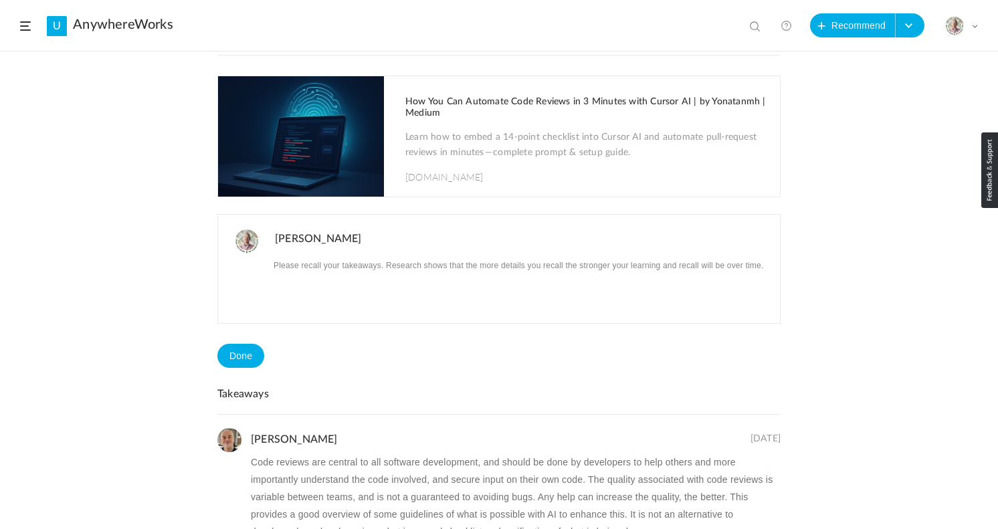
scroll to position [9, 0]
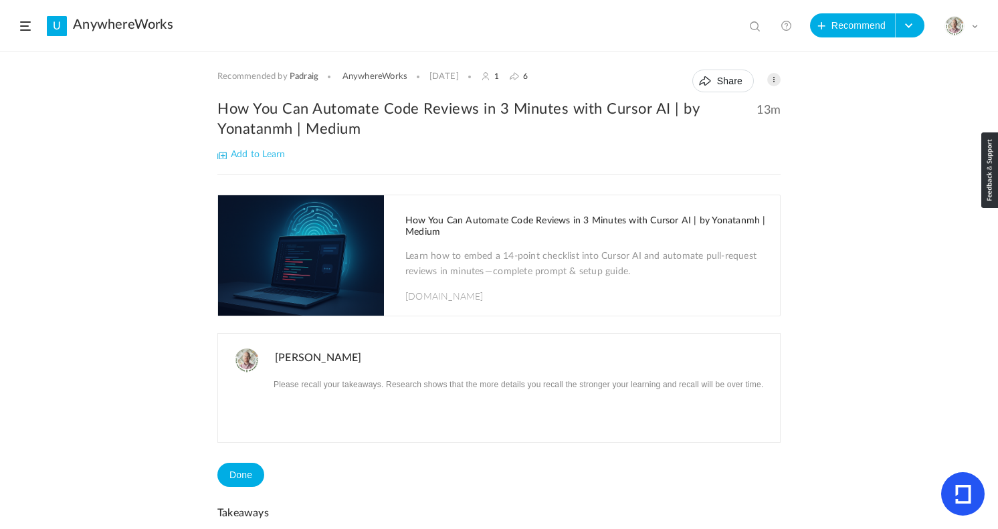
click at [474, 218] on h1 "How You Can Automate Code Reviews in 3 Minutes with Cursor AI | by Yonatanmh | …" at bounding box center [585, 226] width 361 height 23
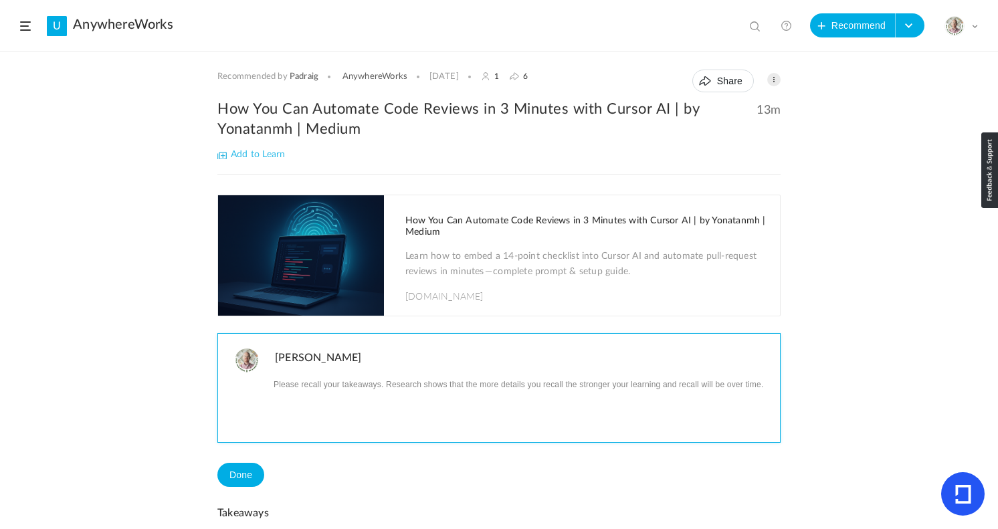
click at [314, 390] on p at bounding box center [522, 383] width 495 height 17
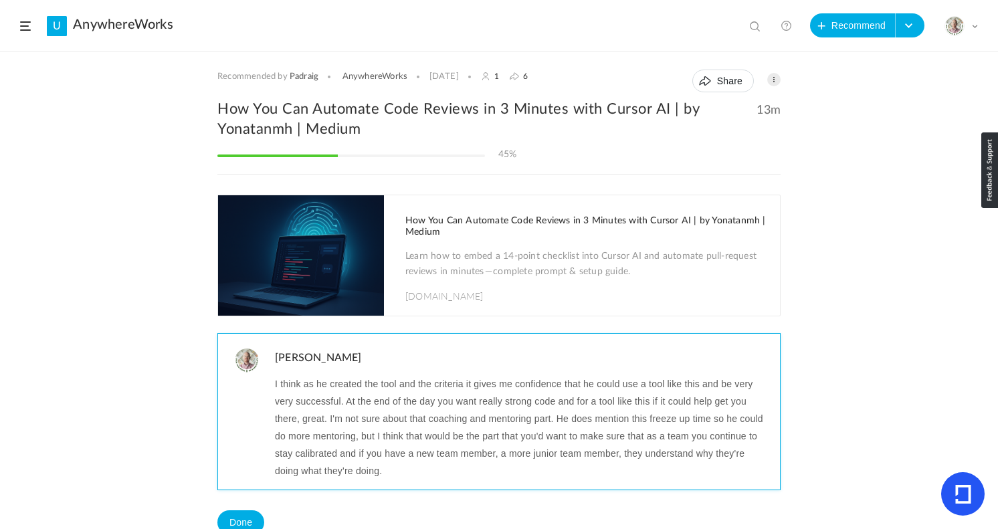
click at [396, 470] on p "I think as he created the tool and the criteria it gives me confidence that he …" at bounding box center [522, 427] width 495 height 104
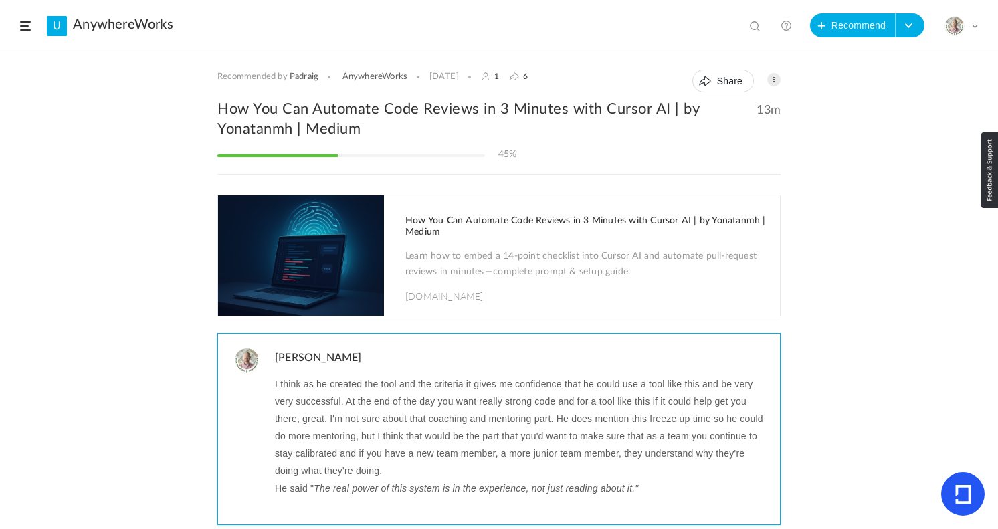
click at [645, 486] on p "He said " The real power of this system is in the experience, not just reading …" at bounding box center [522, 488] width 495 height 17
click at [660, 498] on p "﻿" at bounding box center [522, 505] width 495 height 17
click at [658, 495] on p "He said " The real power of this system is in the experience, not just reading …" at bounding box center [522, 488] width 495 height 17
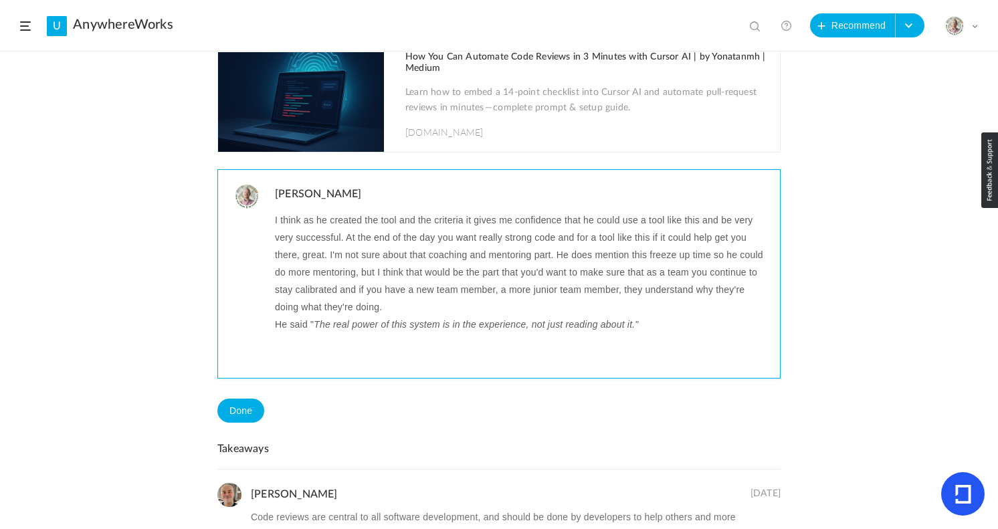
scroll to position [176, 0]
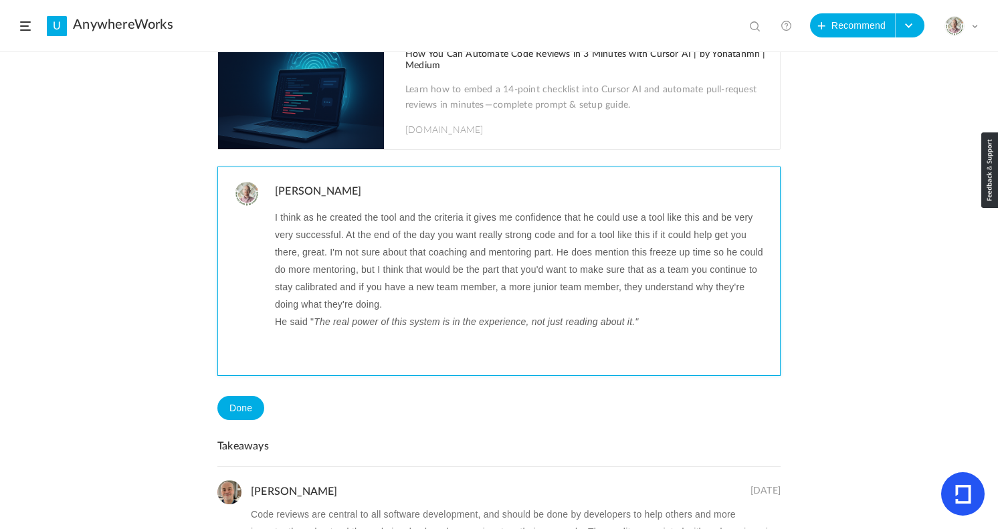
click at [312, 338] on p at bounding box center [522, 338] width 495 height 17
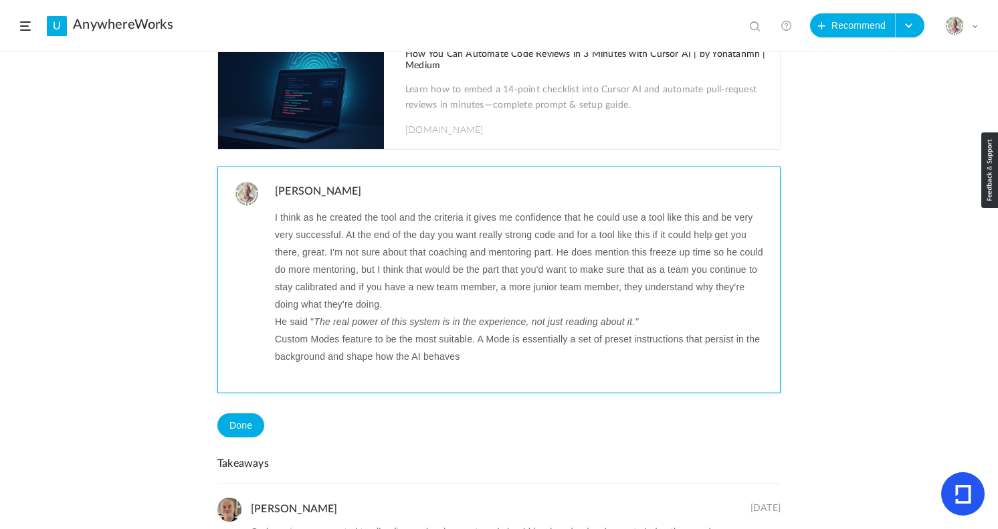
click at [338, 343] on p "Custom Modes feature to be the most suitable. A Mode is essentially a set of pr…" at bounding box center [522, 347] width 495 height 35
click at [347, 340] on p "Custom Modes - A way to feature to be the most suitable. A Mode is essentially …" at bounding box center [522, 347] width 495 height 35
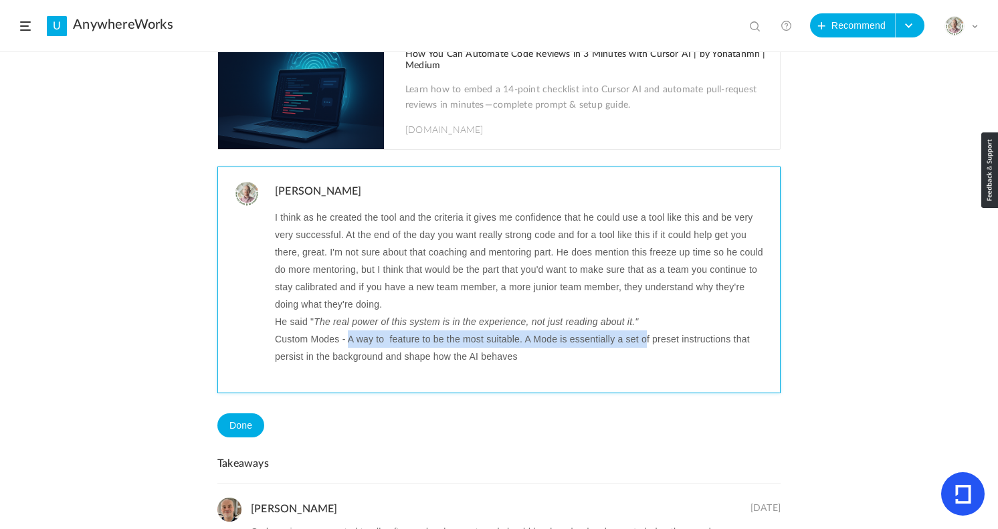
click at [644, 344] on p "Custom Modes - A way to feature to be the most suitable. A Mode is essentially …" at bounding box center [522, 347] width 495 height 35
click at [648, 343] on p "Custom Modes - A way to feature to be the most suitable. A Mode is essentially …" at bounding box center [522, 347] width 495 height 35
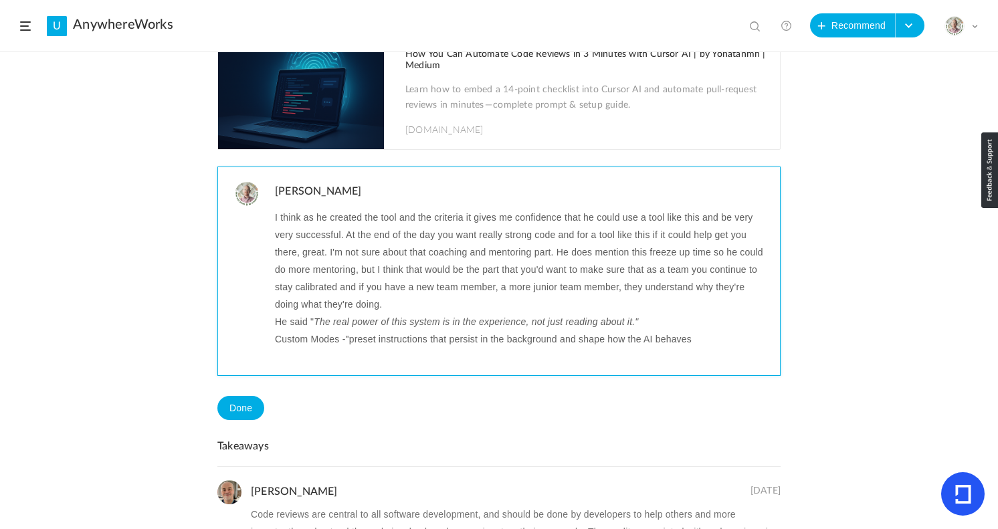
click at [688, 340] on p "Custom Modes -"preset instructions that persist in the background and shape how…" at bounding box center [522, 338] width 495 height 17
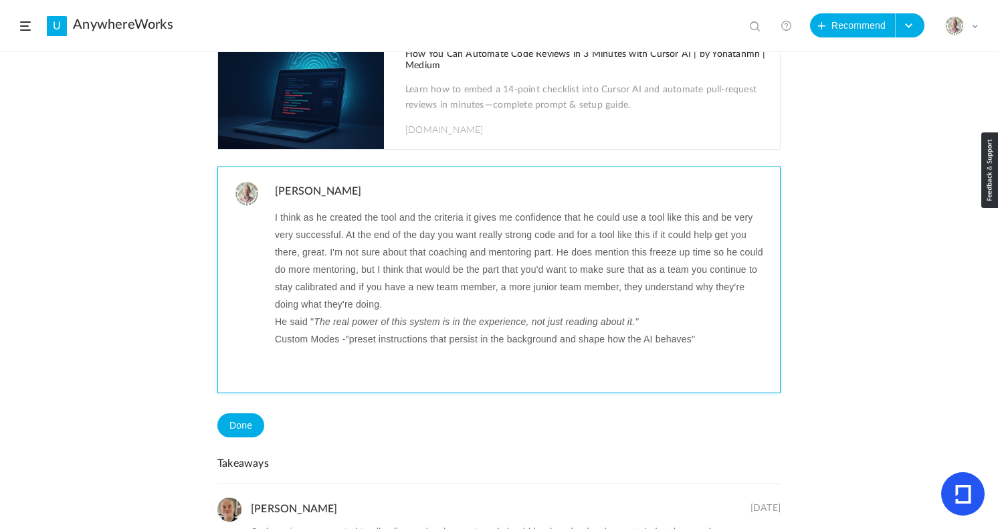
click at [278, 338] on p "Custom Modes -"preset instructions that persist in the background and shape how…" at bounding box center [522, 338] width 495 height 17
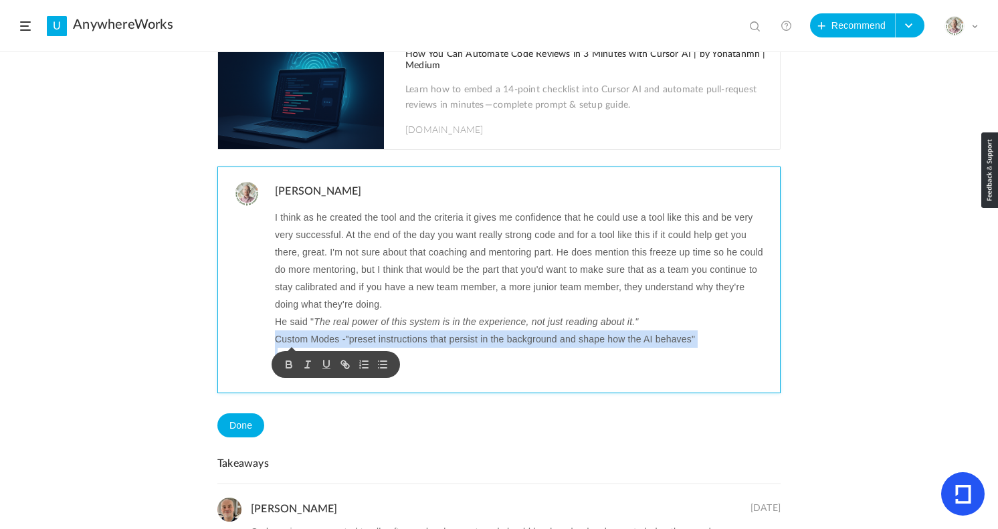
click at [278, 338] on p "Custom Modes -"preset instructions that persist in the background and shape how…" at bounding box center [522, 338] width 495 height 17
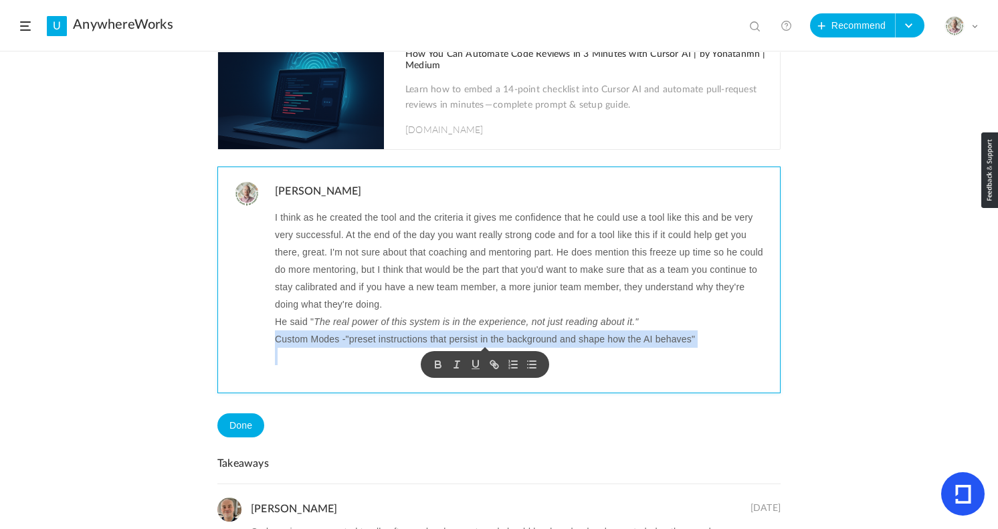
copy p "Custom Modes -"preset instructions that persist in the background and shape how…"
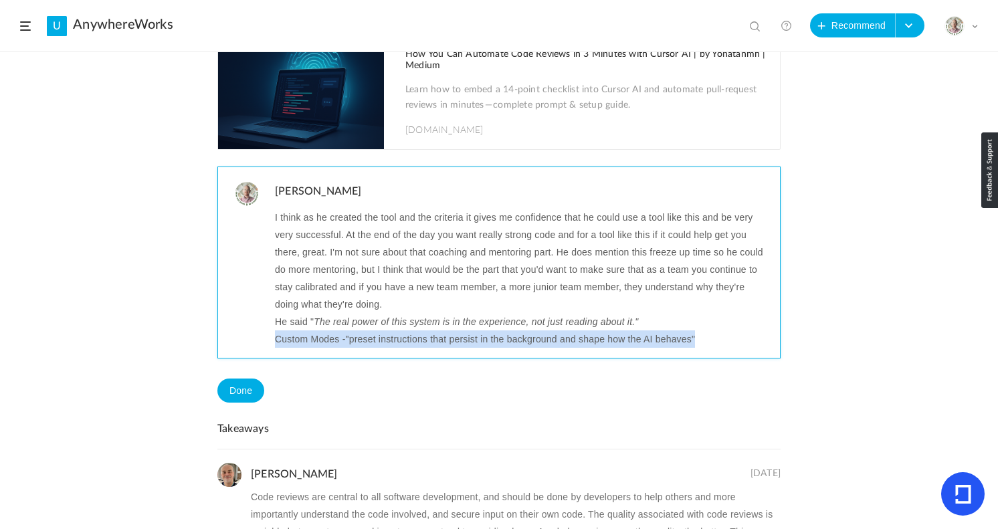
click at [724, 349] on div "I think as he created the tool and the criteria it gives me confidence that he …" at bounding box center [526, 283] width 508 height 149
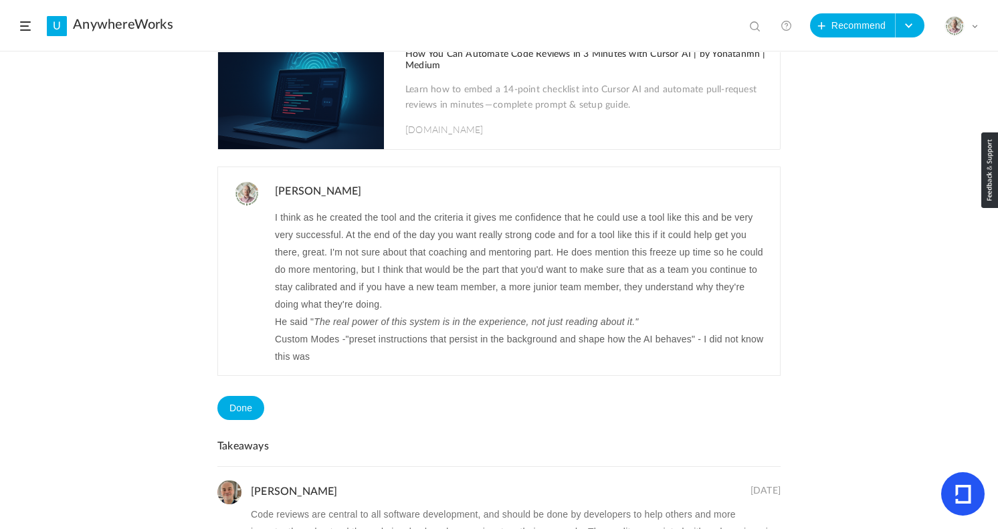
drag, startPoint x: 699, startPoint y: 339, endPoint x: 743, endPoint y: 355, distance: 46.8
click at [743, 355] on p "Custom Modes -"preset instructions that persist in the background and shape how…" at bounding box center [522, 347] width 495 height 35
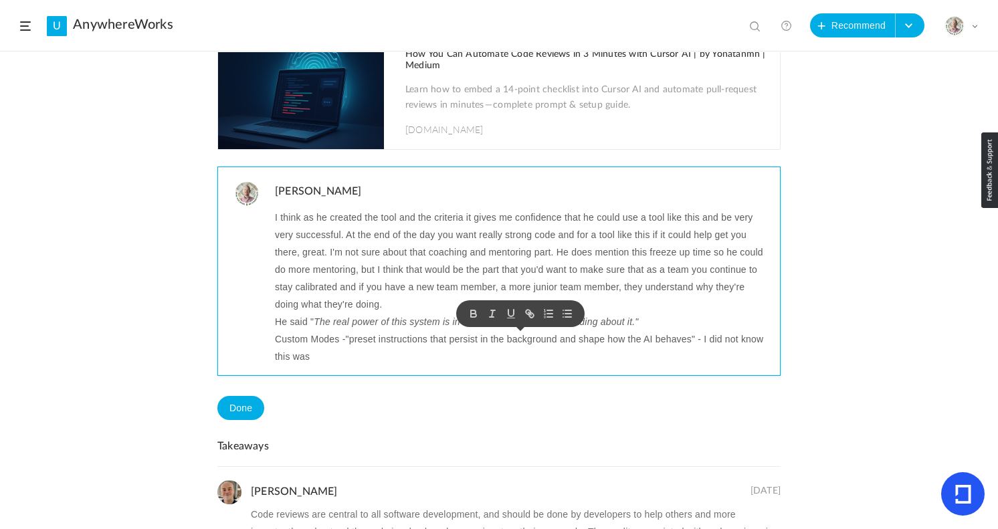
click at [720, 357] on p "Custom Modes -"preset instructions that persist in the background and shape how…" at bounding box center [522, 347] width 495 height 35
drag, startPoint x: 701, startPoint y: 336, endPoint x: 740, endPoint y: 359, distance: 44.6
click at [740, 359] on p "Custom Modes -"preset instructions that persist in the background and shape how…" at bounding box center [522, 347] width 495 height 35
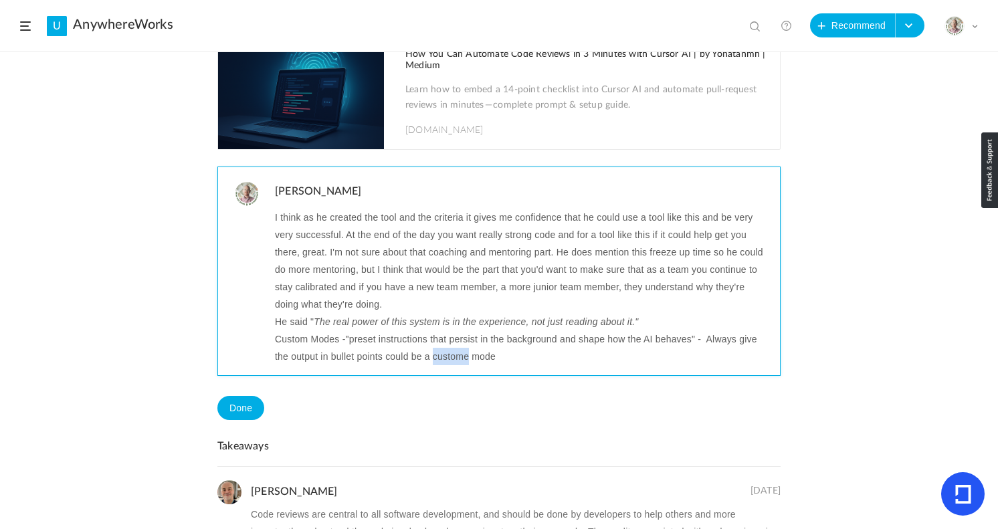
click at [352, 340] on p "Custom Modes -"preset instructions that persist in the background and shape how…" at bounding box center [522, 347] width 495 height 35
click at [522, 366] on div "I think as he created the tool and the criteria it gives me confidence that he …" at bounding box center [526, 292] width 508 height 167
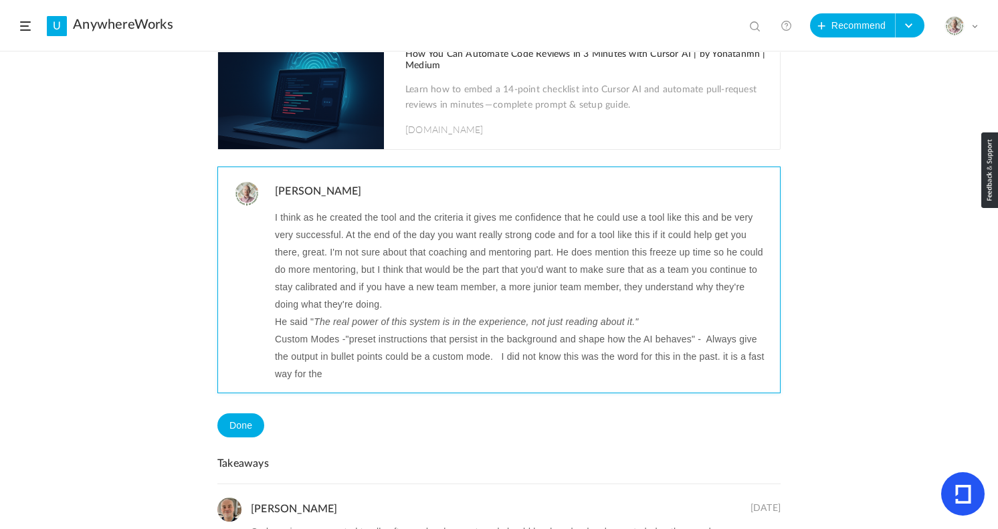
click at [365, 375] on p "Custom Modes -"preset instructions that persist in the background and shape how…" at bounding box center [522, 356] width 495 height 52
click at [462, 387] on div "I think as he created the tool and the criteria it gives me confidence that he …" at bounding box center [526, 301] width 508 height 184
click at [631, 371] on p "Custom Modes -"preset instructions that persist in the background and shape how…" at bounding box center [522, 356] width 495 height 52
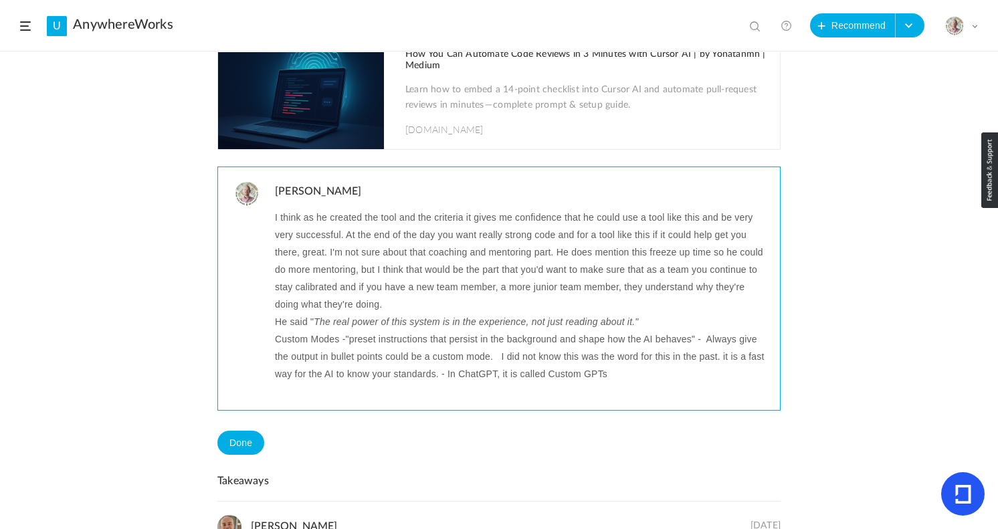
click at [612, 374] on p "Custom Modes -"preset instructions that persist in the background and shape how…" at bounding box center [522, 356] width 495 height 52
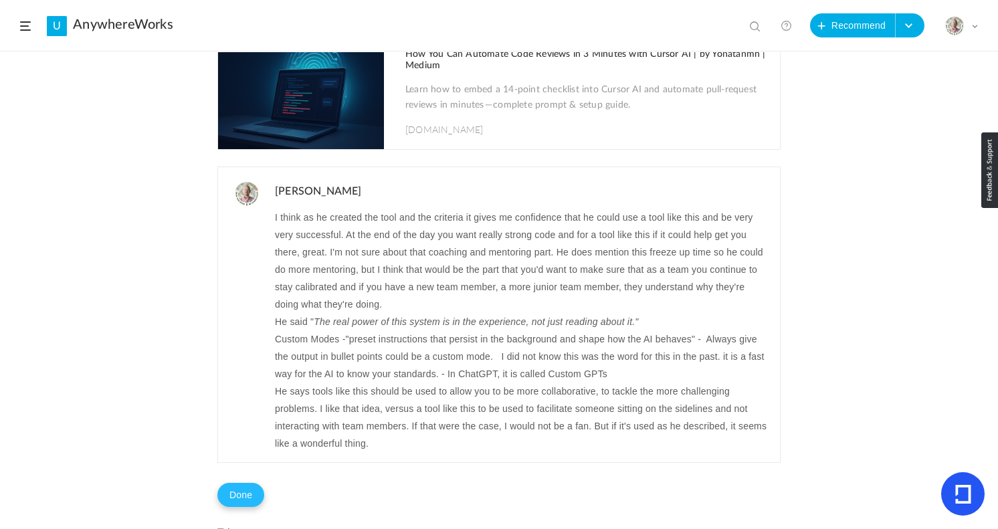
click at [234, 513] on div "Recommended by Padraig AnywhereWorks 10 Aug 1 6 Share Edit Delete 13m 45" at bounding box center [498, 298] width 563 height 791
click at [240, 496] on button "Done" at bounding box center [240, 495] width 47 height 24
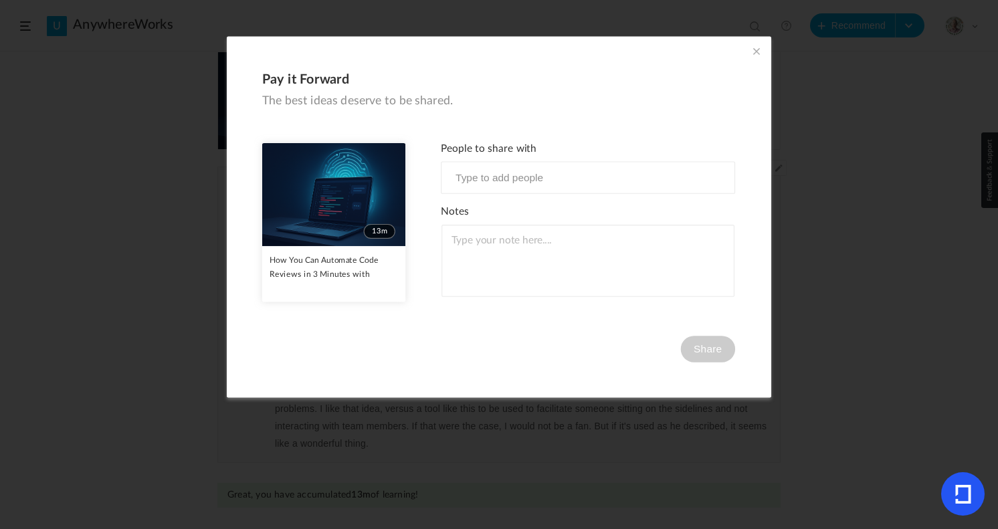
click at [750, 47] on span at bounding box center [756, 51] width 15 height 15
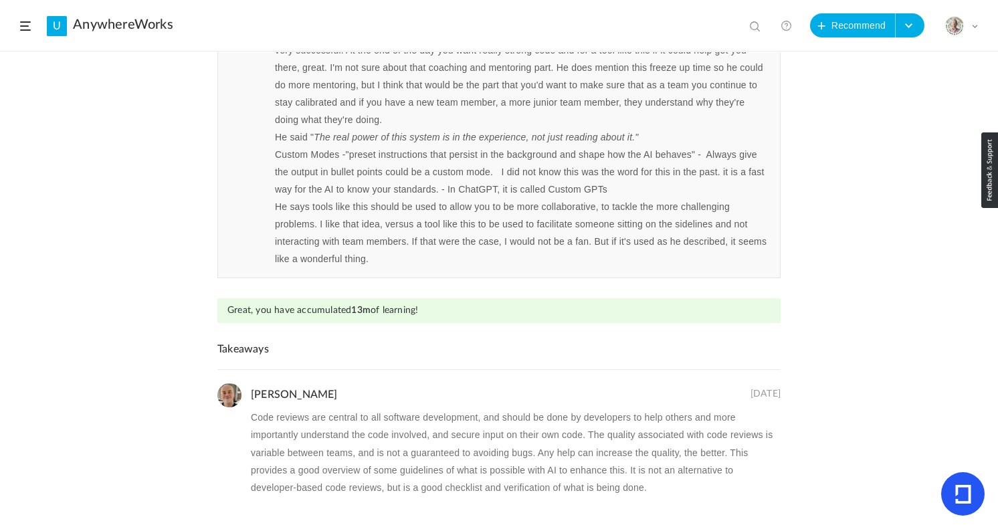
scroll to position [353, 0]
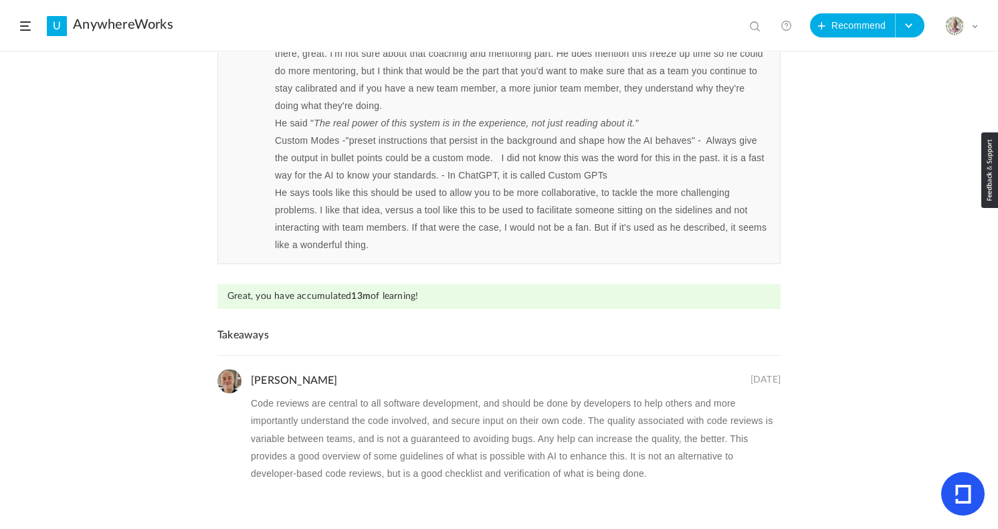
click at [383, 408] on p "Code reviews are central to all software development, and should be done by dev…" at bounding box center [516, 438] width 530 height 87
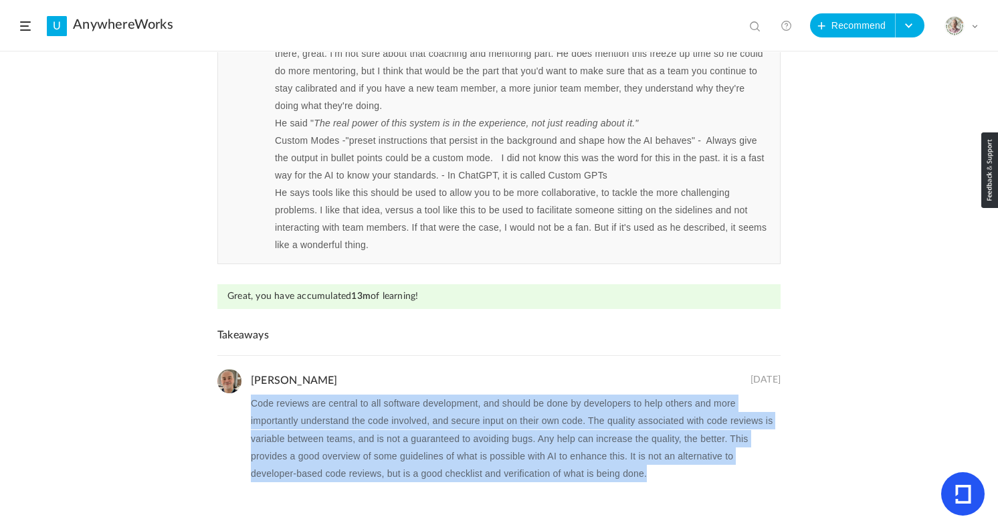
click at [383, 408] on p "Code reviews are central to all software development, and should be done by dev…" at bounding box center [516, 438] width 530 height 87
copy p "Code reviews are central to all software development, and should be done by dev…"
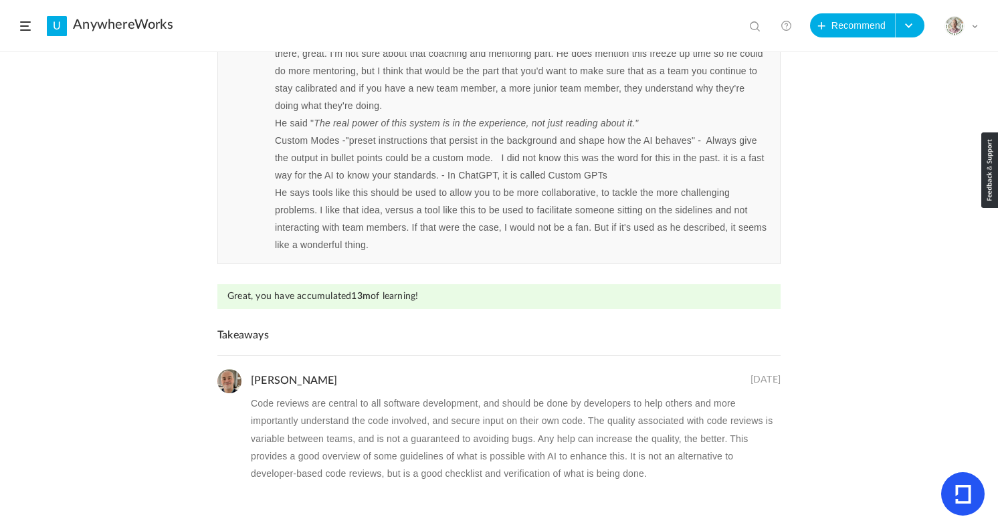
click at [360, 247] on p "He says tools like this should be used to allow you to be more collaborative, t…" at bounding box center [522, 219] width 495 height 70
click at [352, 230] on p "He says tools like this should be used to allow you to be more collaborative, t…" at bounding box center [522, 219] width 495 height 70
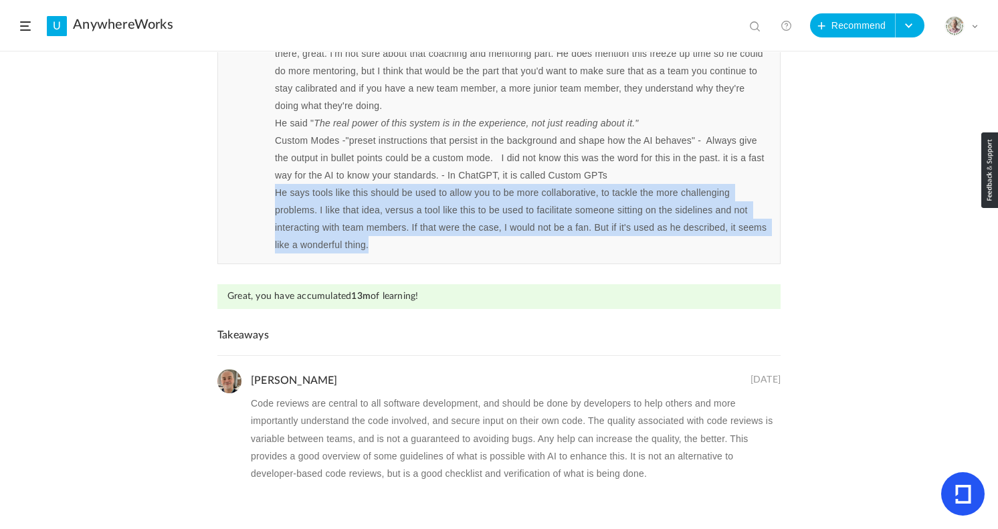
click at [352, 230] on p "He says tools like this should be used to allow you to be more collaborative, t…" at bounding box center [522, 219] width 495 height 70
copy p "He says tools like this should be used to allow you to be more collaborative, t…"
